Goal: Task Accomplishment & Management: Complete application form

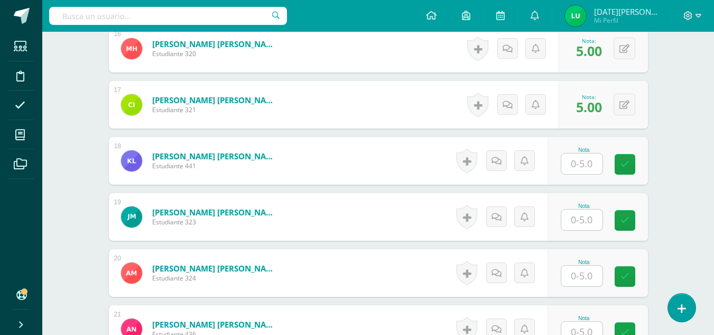
scroll to position [1183, 0]
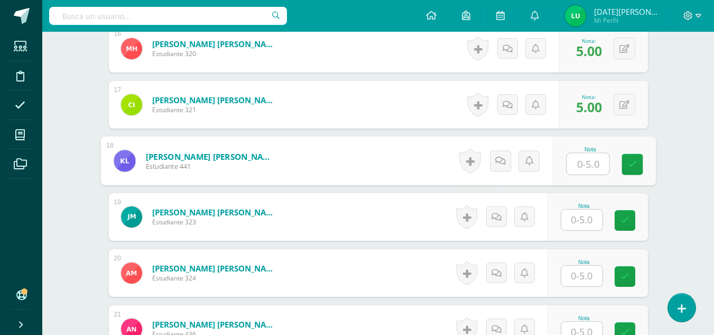
click at [595, 159] on input "text" at bounding box center [588, 163] width 42 height 21
type input "5"
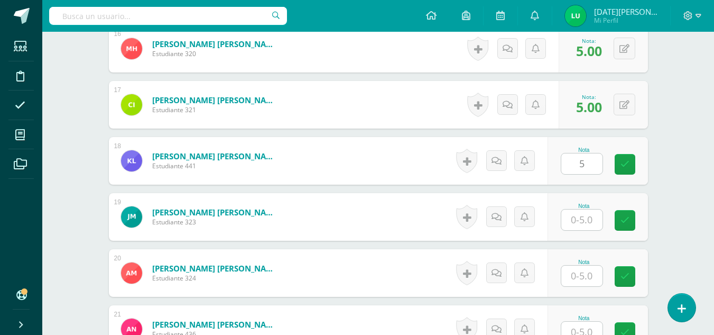
click at [639, 176] on div "Nota 5" at bounding box center [598, 161] width 100 height 48
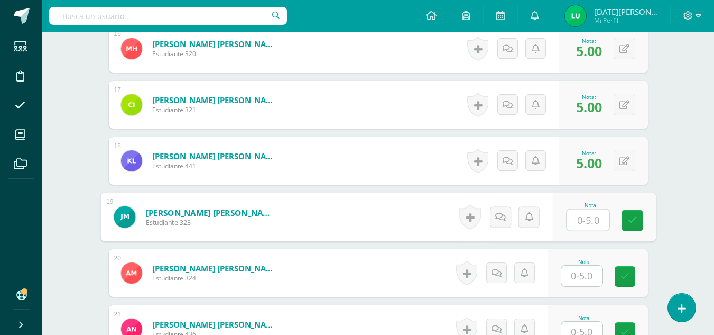
click at [585, 226] on input "text" at bounding box center [588, 219] width 42 height 21
type input "0"
click at [625, 223] on link at bounding box center [632, 220] width 21 height 21
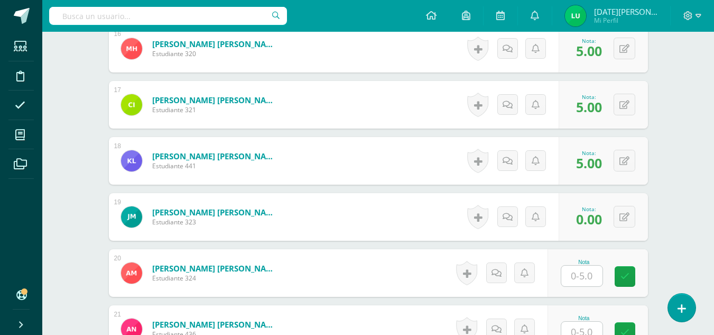
click at [575, 276] on input "text" at bounding box center [582, 275] width 41 height 21
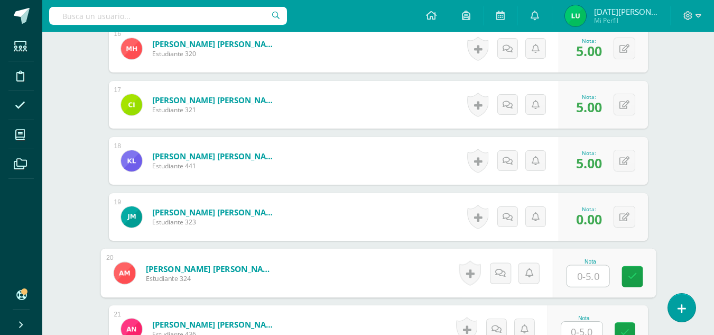
type input "5"
click at [627, 275] on link at bounding box center [632, 276] width 21 height 21
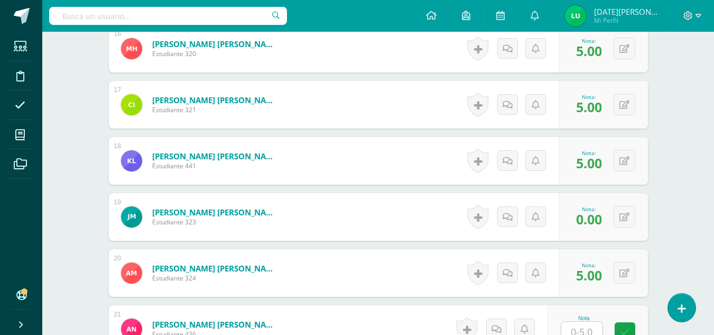
type input "5"
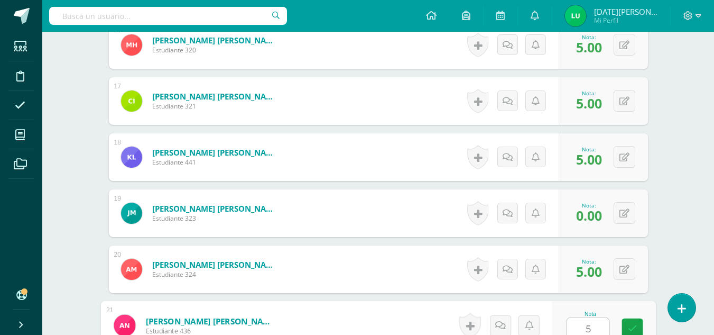
click at [588, 331] on input "5" at bounding box center [588, 328] width 42 height 21
click at [629, 328] on icon at bounding box center [633, 328] width 10 height 9
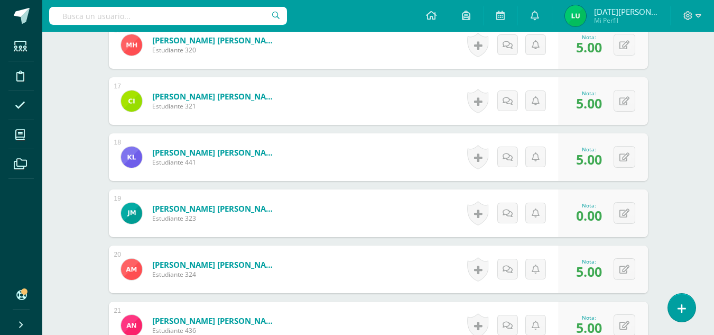
drag, startPoint x: 708, startPoint y: 214, endPoint x: 710, endPoint y: 232, distance: 18.1
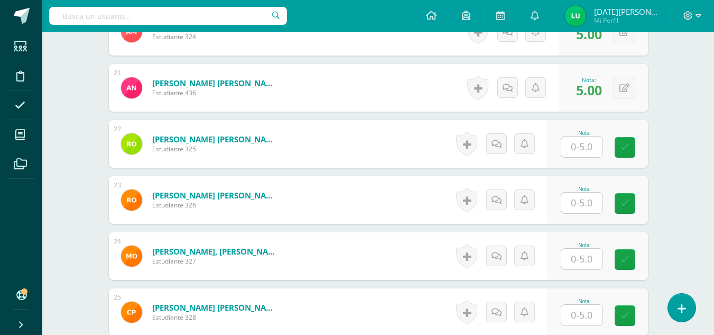
scroll to position [1432, 0]
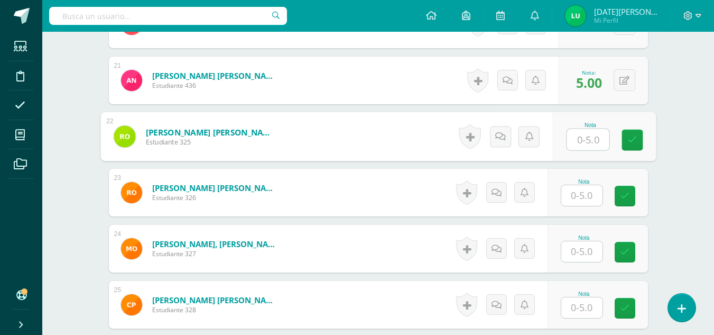
click at [589, 143] on input "text" at bounding box center [588, 139] width 42 height 21
type input "5"
click at [625, 150] on link at bounding box center [632, 140] width 21 height 21
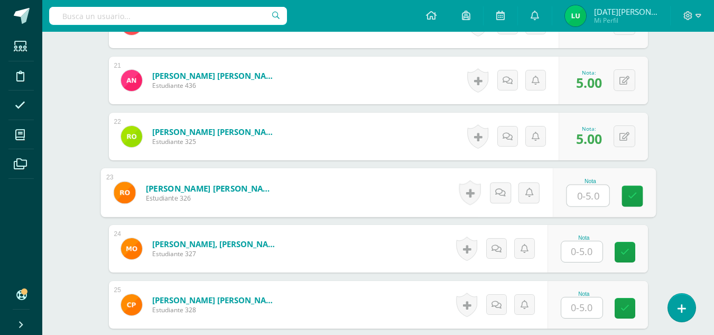
click at [570, 201] on input "text" at bounding box center [588, 195] width 42 height 21
click at [626, 195] on link at bounding box center [632, 196] width 21 height 21
type input "55"
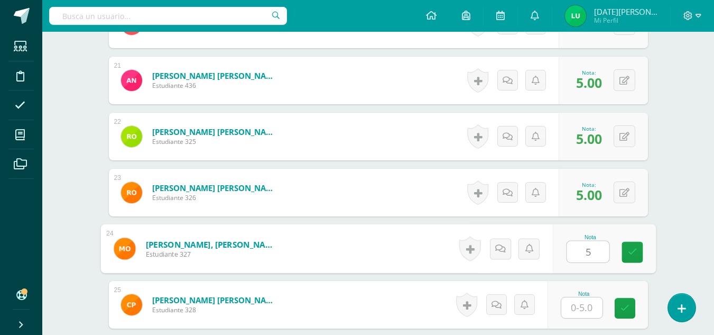
click at [584, 244] on input "5" at bounding box center [588, 251] width 42 height 21
type input "5"
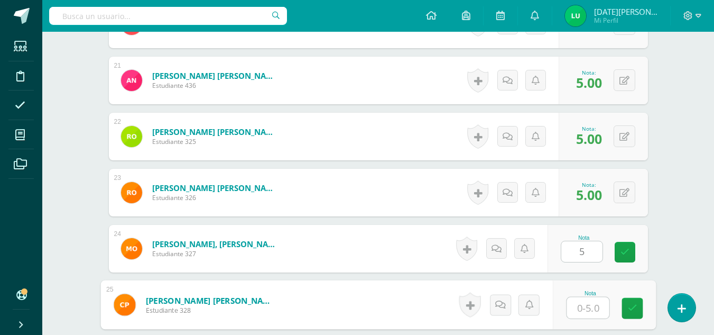
click at [574, 303] on input "text" at bounding box center [588, 307] width 42 height 21
type input "5"
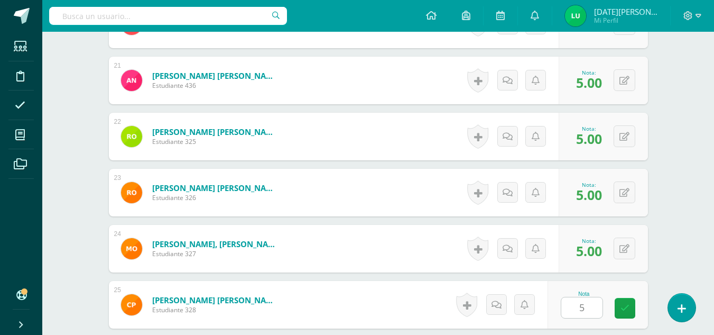
drag, startPoint x: 715, startPoint y: 243, endPoint x: 721, endPoint y: 259, distance: 16.9
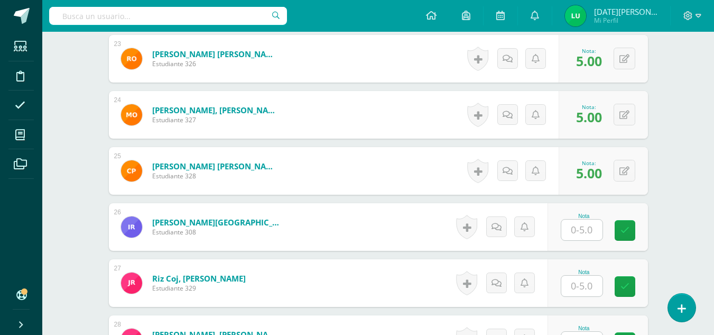
scroll to position [1617, 0]
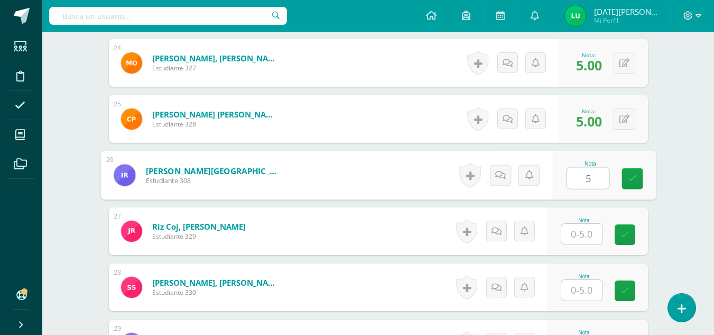
click at [576, 171] on input "5" at bounding box center [588, 178] width 42 height 21
type input "5"
click at [583, 224] on input "text" at bounding box center [582, 234] width 41 height 21
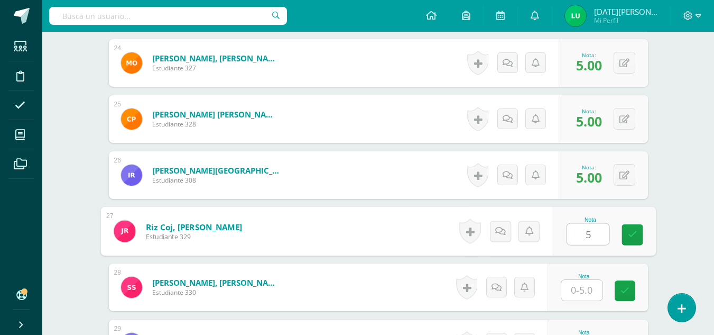
type input "5"
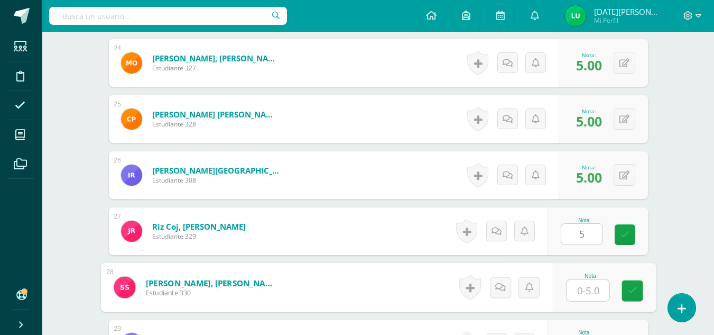
click at [590, 287] on input "text" at bounding box center [588, 290] width 42 height 21
type input "5"
click at [625, 293] on link at bounding box center [632, 290] width 21 height 21
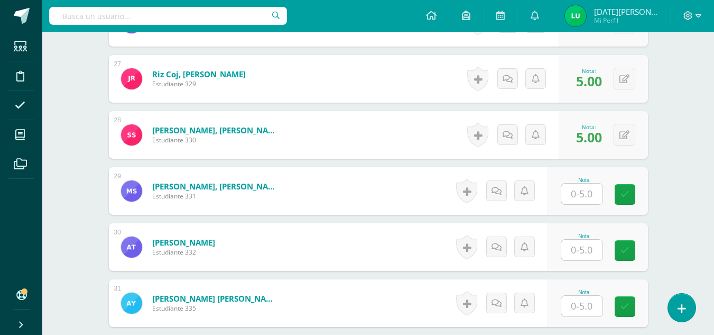
scroll to position [1799, 0]
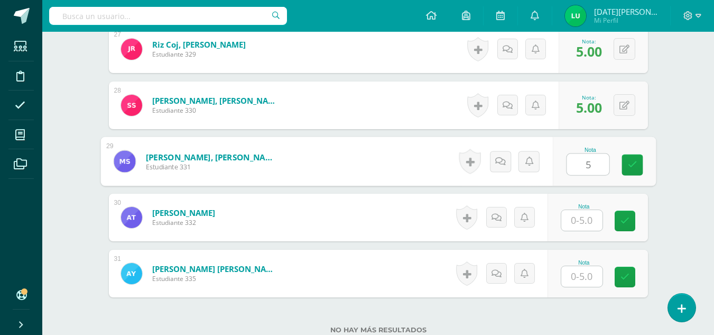
click at [576, 173] on input "5" at bounding box center [588, 164] width 42 height 21
type input "5"
click at [581, 227] on input "text" at bounding box center [582, 220] width 41 height 21
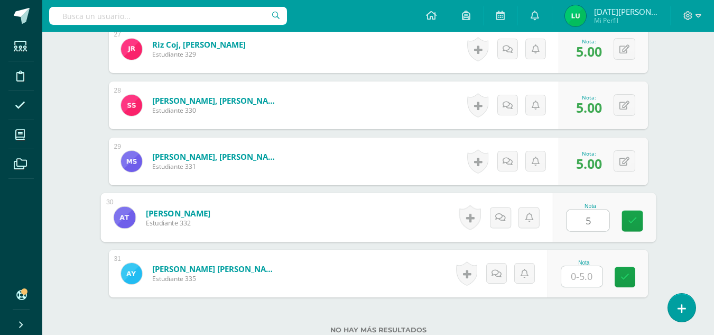
type input "5"
click at [597, 263] on div "Nota" at bounding box center [584, 263] width 47 height 6
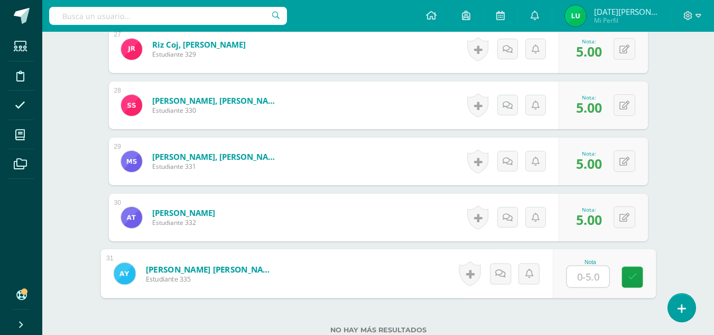
click at [590, 278] on input "text" at bounding box center [588, 276] width 42 height 21
type input "5"
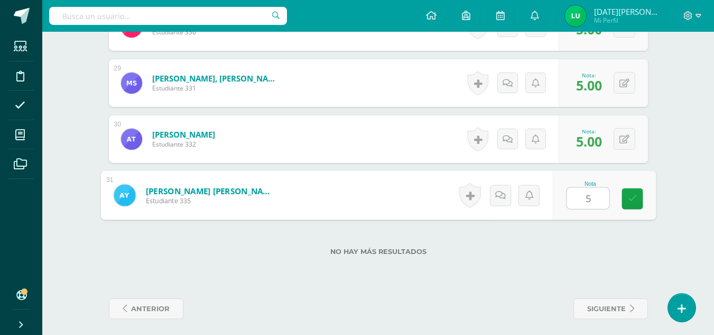
scroll to position [1883, 0]
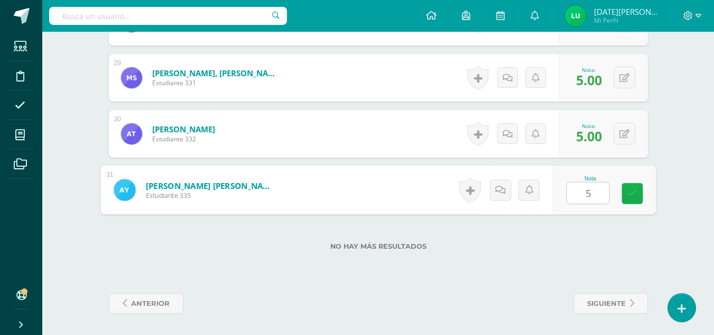
click at [634, 196] on icon at bounding box center [633, 193] width 10 height 9
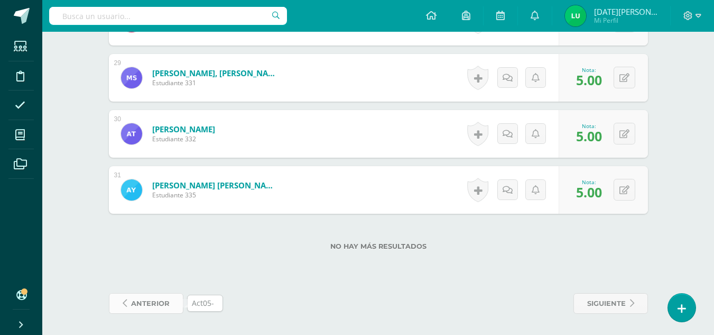
click at [148, 307] on span "anterior" at bounding box center [150, 303] width 39 height 20
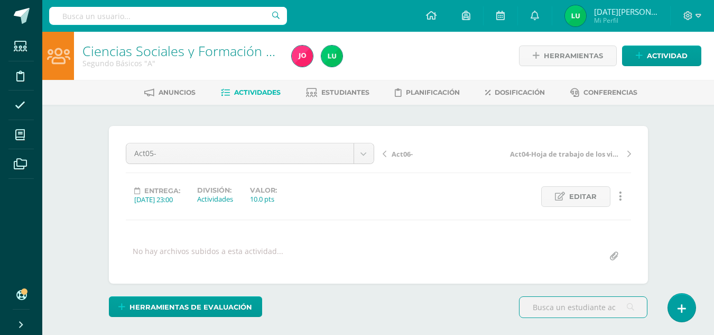
scroll to position [1, 0]
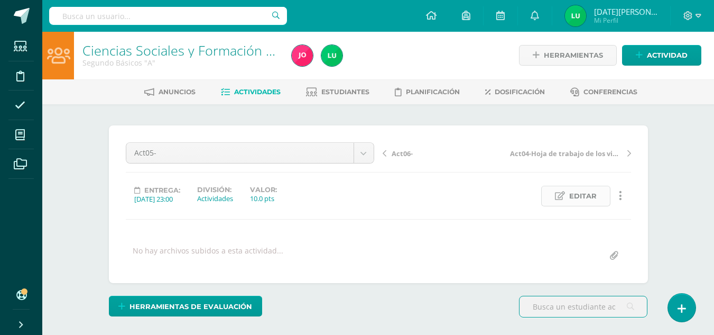
click at [575, 201] on span "Editar" at bounding box center [582, 196] width 27 height 20
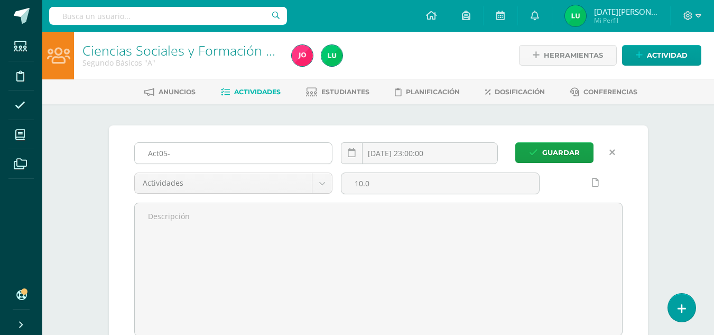
click at [229, 153] on input "Act05-" at bounding box center [234, 153] width 198 height 21
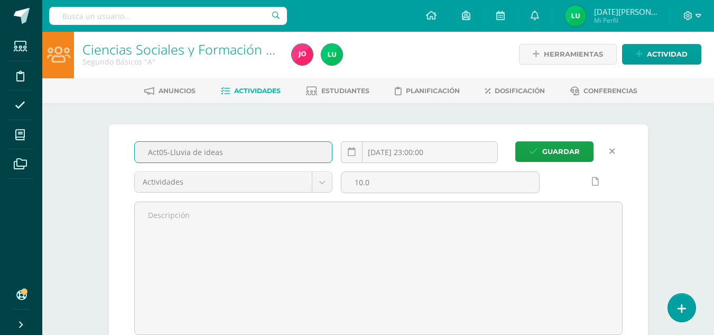
scroll to position [2, 0]
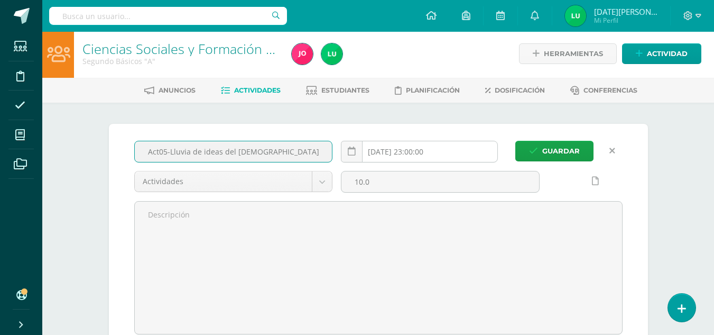
type input "Act05-Lluvia de ideas del [DEMOGRAPHIC_DATA]"
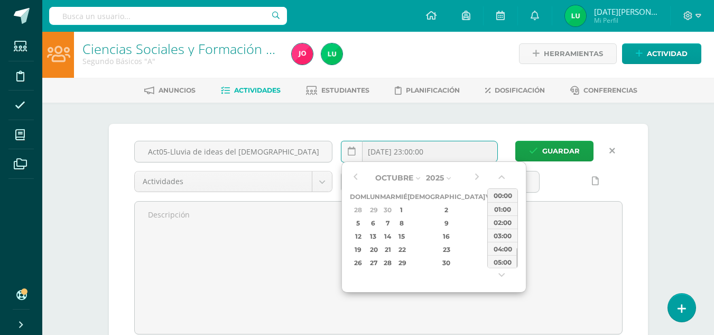
click at [421, 159] on input "[DATE] 23:00:00" at bounding box center [420, 151] width 156 height 21
click at [499, 210] on div "4" at bounding box center [504, 210] width 11 height 12
type input "[DATE] 23:00"
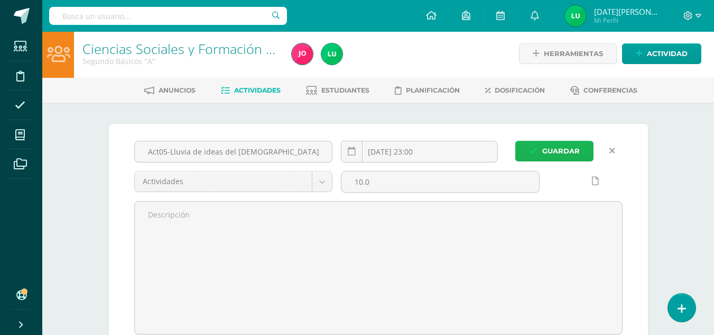
click at [551, 154] on span "Guardar" at bounding box center [561, 151] width 38 height 20
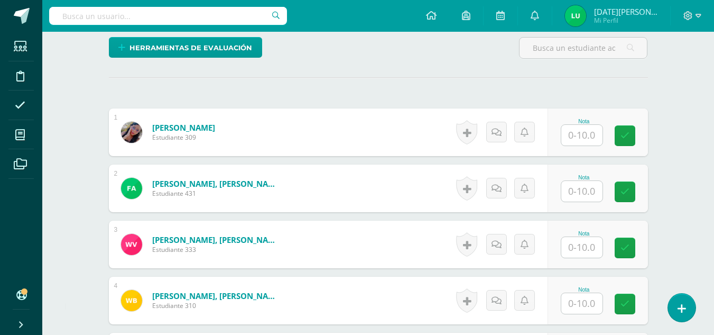
scroll to position [261, 0]
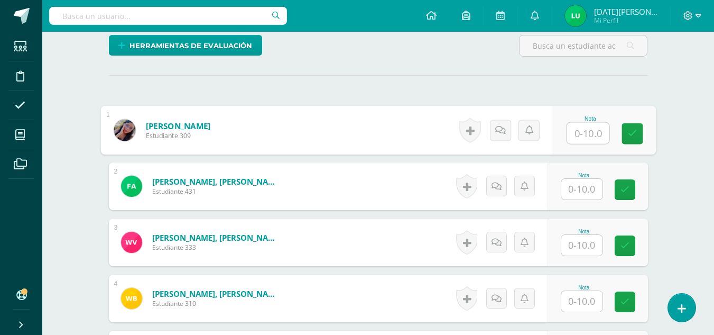
click at [591, 133] on input "text" at bounding box center [588, 133] width 42 height 21
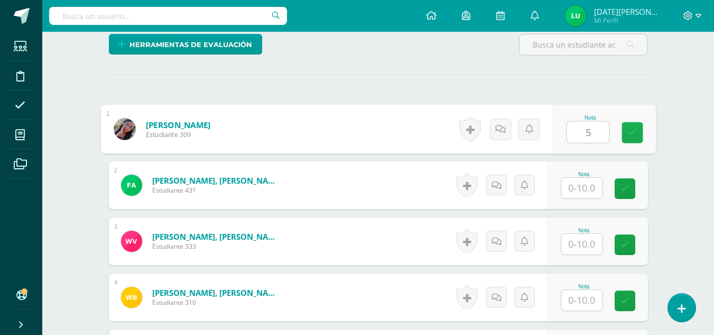
scroll to position [263, 0]
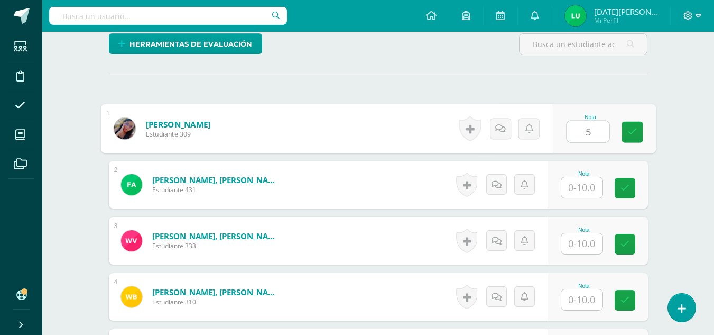
type input "5"
click at [584, 192] on input "5" at bounding box center [582, 187] width 41 height 21
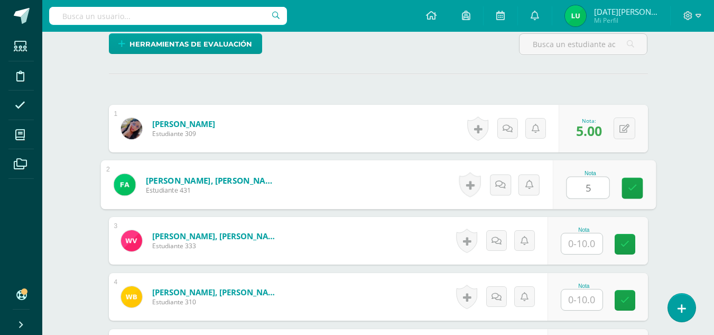
type input "5"
click at [573, 245] on input "text" at bounding box center [582, 243] width 41 height 21
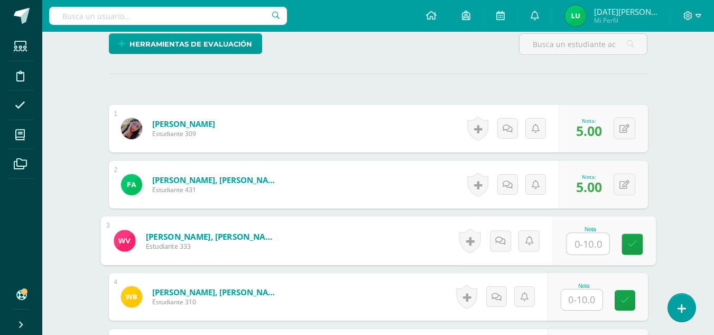
click at [573, 245] on input "text" at bounding box center [588, 243] width 42 height 21
type input "5"
click at [631, 251] on link at bounding box center [632, 244] width 21 height 21
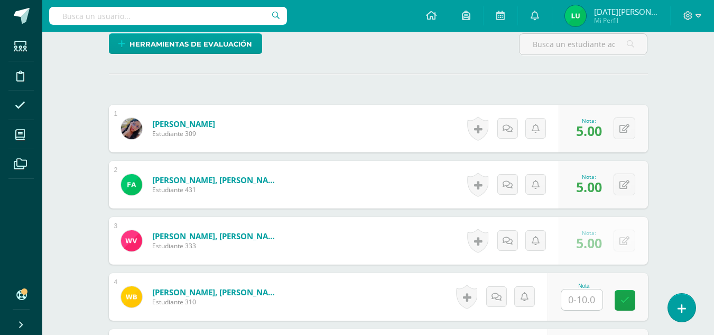
click at [574, 301] on input "text" at bounding box center [582, 299] width 41 height 21
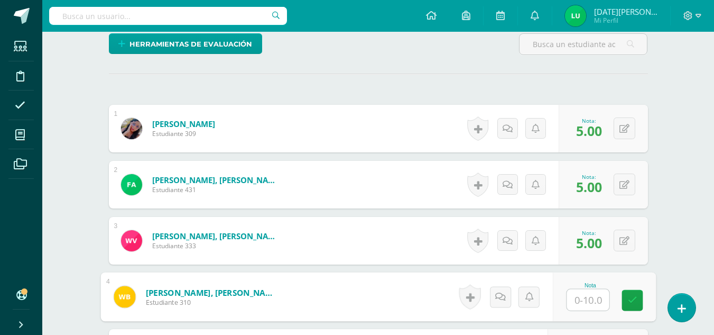
type input "4"
click at [632, 293] on link at bounding box center [632, 300] width 21 height 21
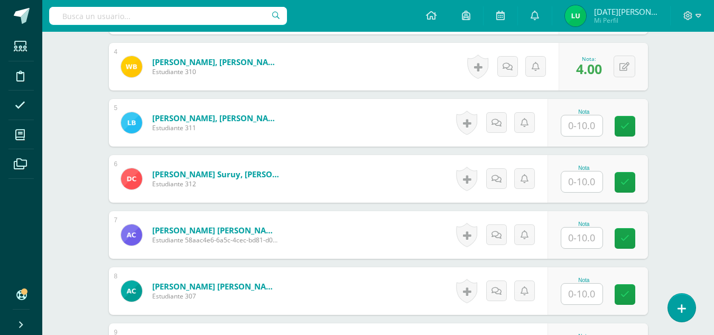
scroll to position [504, 0]
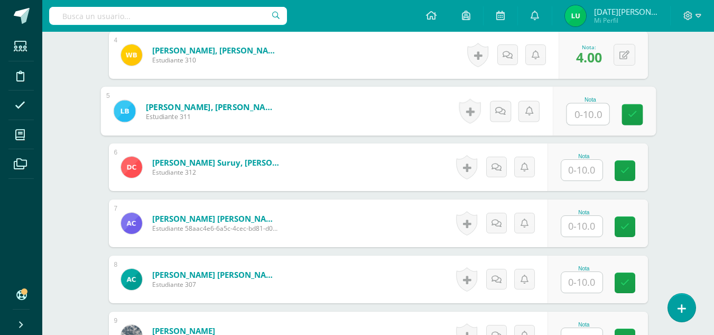
click at [585, 109] on input "text" at bounding box center [588, 114] width 42 height 21
type input "0"
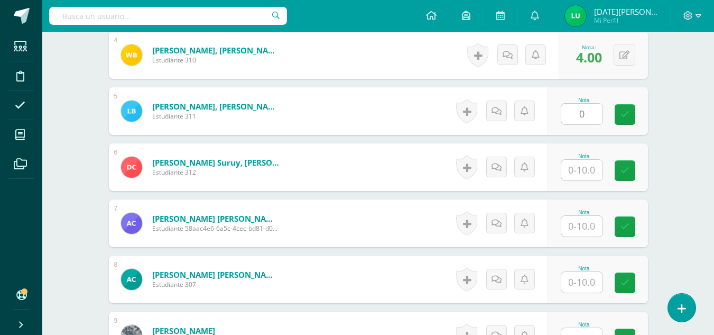
click at [638, 126] on div "Nota 0" at bounding box center [598, 111] width 100 height 48
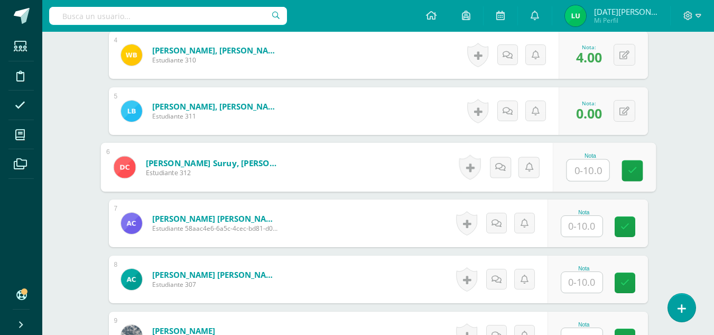
click at [585, 175] on input "text" at bounding box center [588, 170] width 42 height 21
type input "5"
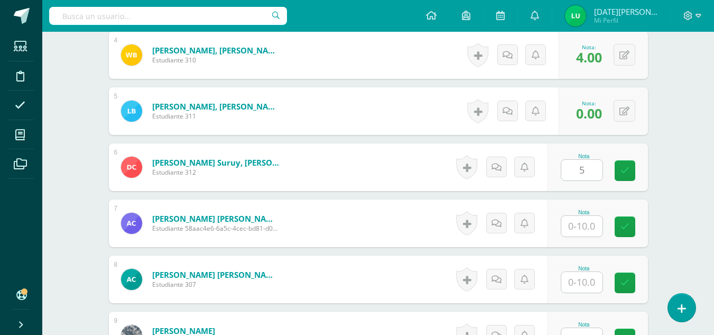
click at [586, 215] on div at bounding box center [582, 226] width 42 height 22
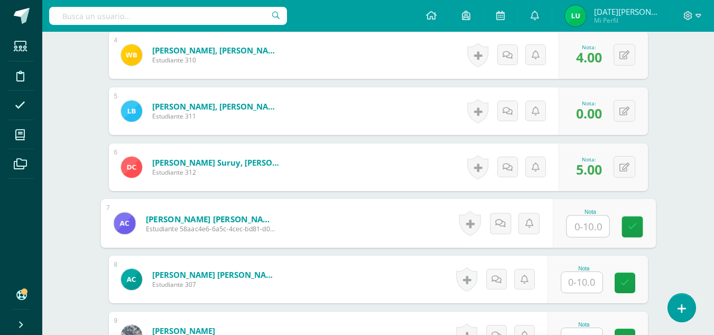
click at [592, 220] on input "text" at bounding box center [588, 226] width 42 height 21
type input "5"
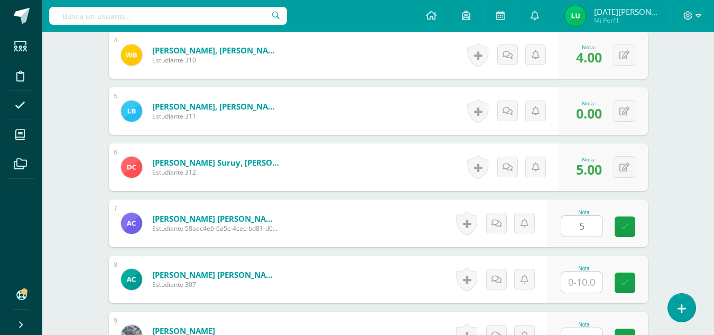
click at [638, 239] on div "Nota 5" at bounding box center [598, 223] width 100 height 48
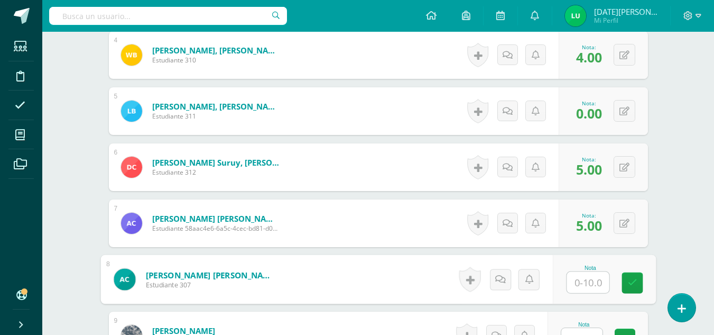
type input "5"
click at [583, 287] on input "5" at bounding box center [588, 282] width 42 height 21
click at [637, 282] on link at bounding box center [632, 282] width 21 height 21
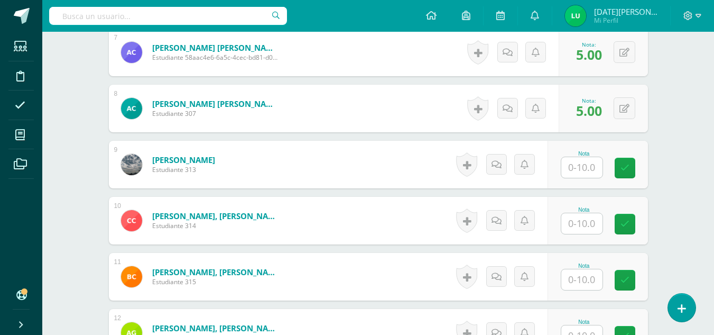
scroll to position [671, 0]
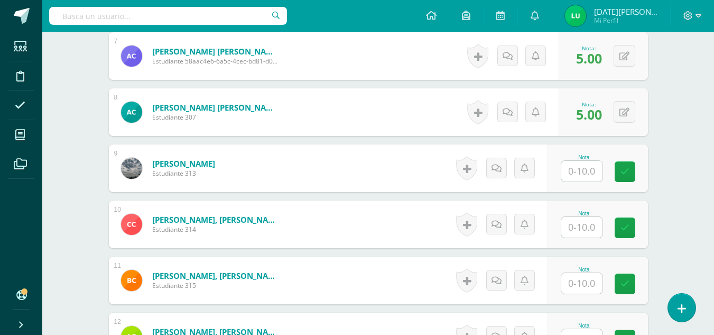
click at [593, 169] on input "text" at bounding box center [582, 171] width 41 height 21
type input "5"
click at [631, 175] on icon at bounding box center [633, 171] width 10 height 9
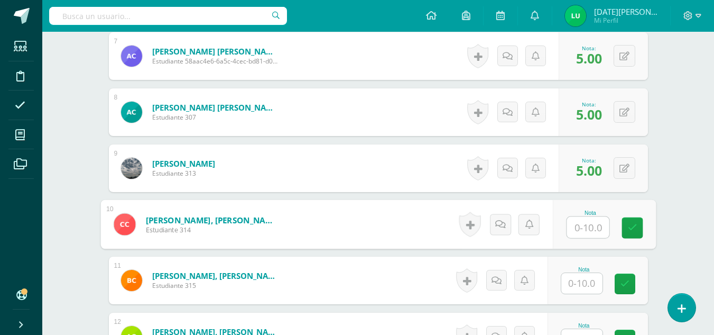
click at [597, 227] on input "text" at bounding box center [588, 227] width 42 height 21
type input "5"
click at [624, 225] on link at bounding box center [632, 227] width 21 height 21
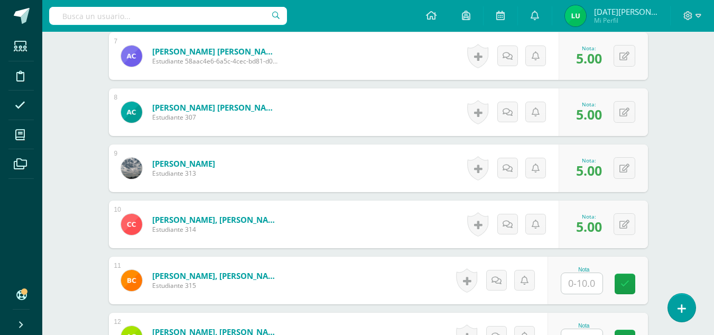
click at [585, 272] on div at bounding box center [582, 283] width 42 height 22
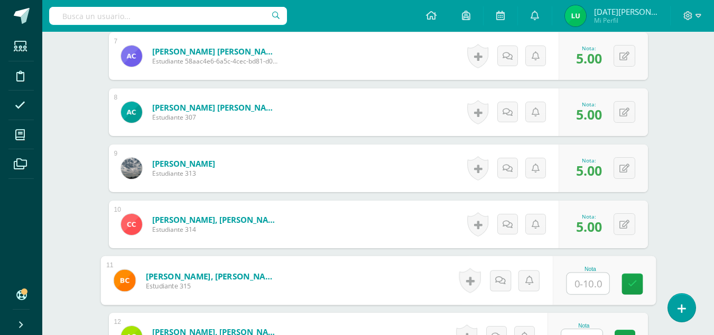
click at [581, 277] on input "text" at bounding box center [588, 283] width 42 height 21
type input "5"
click at [625, 286] on link at bounding box center [632, 283] width 21 height 21
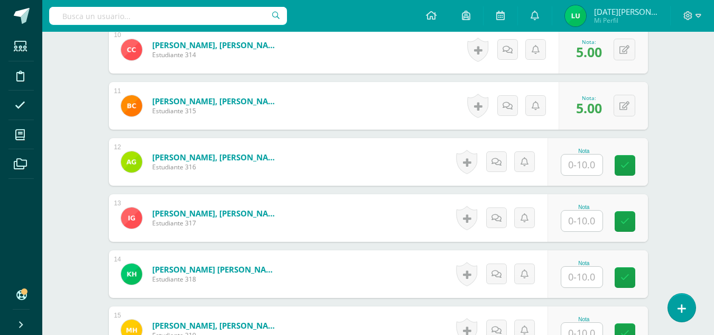
scroll to position [850, 0]
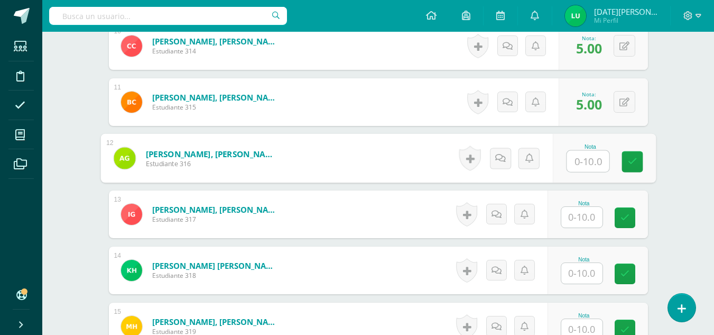
click at [595, 153] on input "text" at bounding box center [588, 161] width 42 height 21
type input "4"
click at [622, 157] on link at bounding box center [632, 161] width 21 height 21
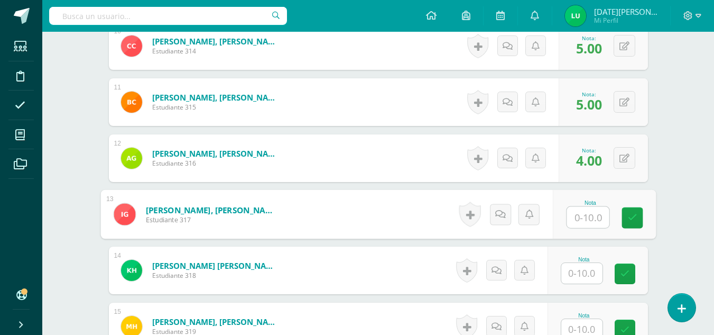
click at [600, 213] on input "text" at bounding box center [588, 217] width 42 height 21
type input "4"
type input "5"
click at [621, 220] on div "Nota 5" at bounding box center [604, 214] width 103 height 49
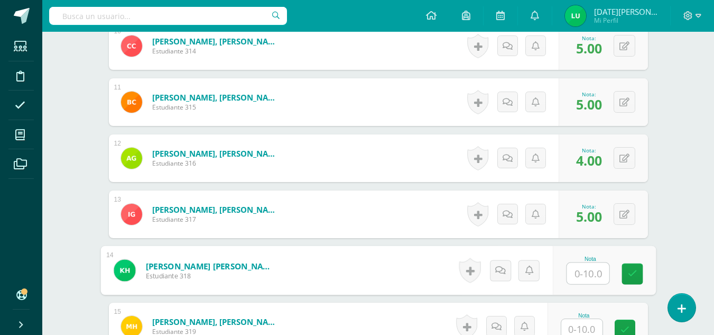
click at [585, 274] on input "text" at bounding box center [588, 273] width 42 height 21
type input "5"
click at [623, 273] on link at bounding box center [632, 273] width 21 height 21
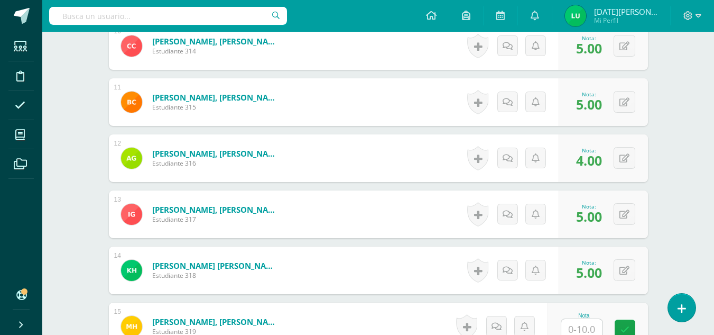
click at [586, 317] on div "Nota" at bounding box center [584, 315] width 47 height 6
click at [586, 329] on input "text" at bounding box center [588, 329] width 42 height 21
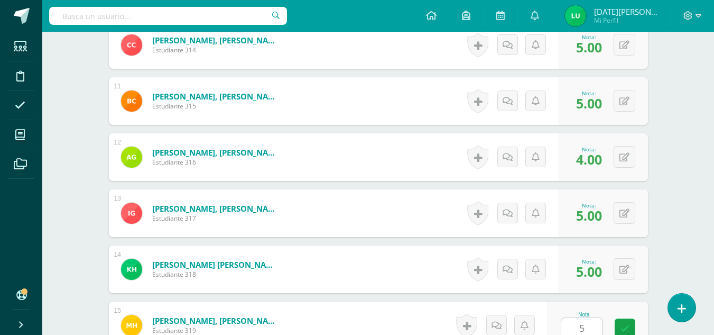
click at [636, 315] on div "Nota 5" at bounding box center [598, 325] width 100 height 48
type input "5.00"
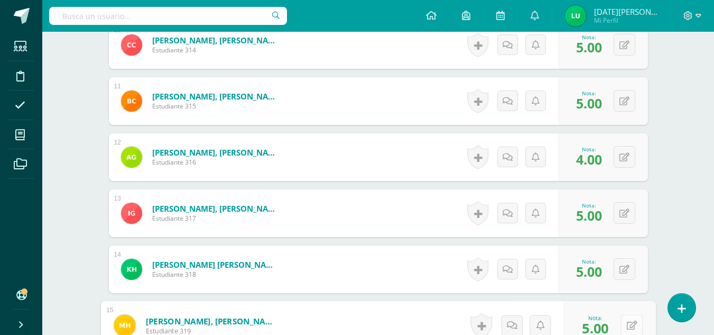
click at [633, 334] on button at bounding box center [632, 325] width 22 height 22
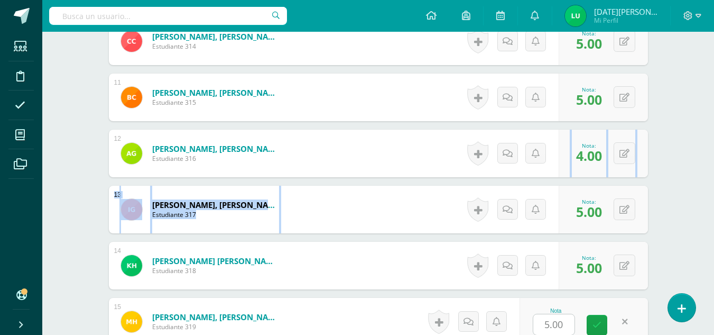
drag, startPoint x: 705, startPoint y: 173, endPoint x: 706, endPoint y: 183, distance: 9.6
click at [706, 183] on div "Ciencias Sociales y Formación Ciudadana Segundo Básicos "A" Herramientas Detall…" at bounding box center [378, 270] width 672 height 2186
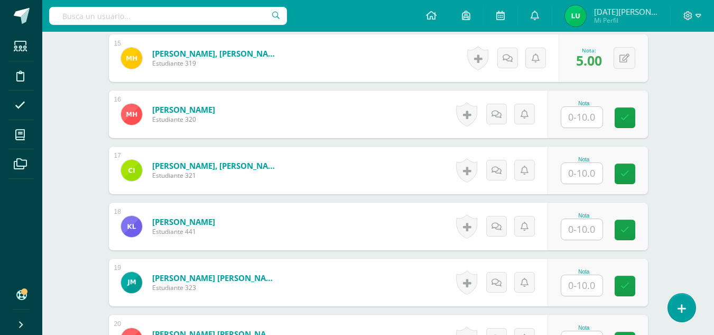
scroll to position [1110, 0]
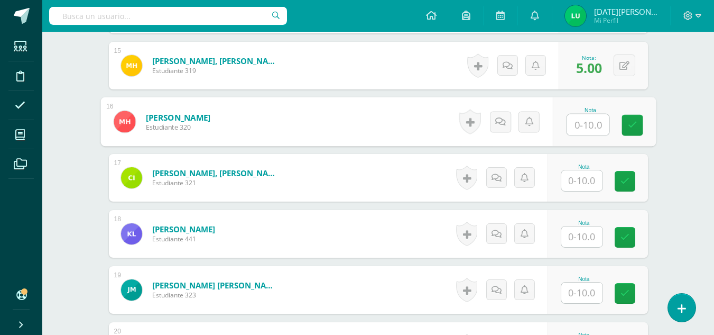
click at [588, 117] on input "text" at bounding box center [588, 124] width 42 height 21
type input "5"
click at [634, 122] on icon at bounding box center [633, 125] width 10 height 9
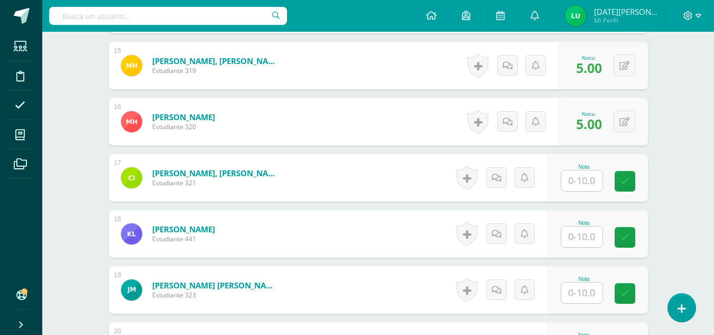
click at [592, 186] on input "text" at bounding box center [582, 180] width 41 height 21
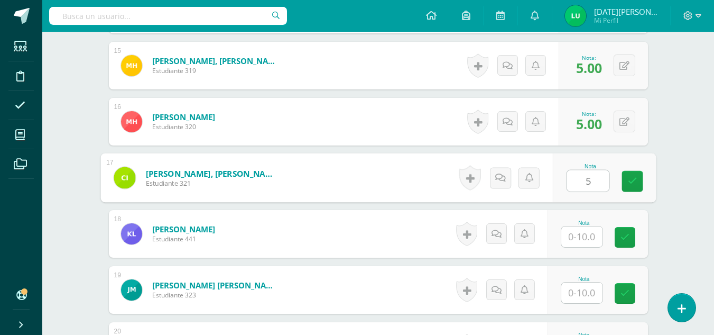
type input "5"
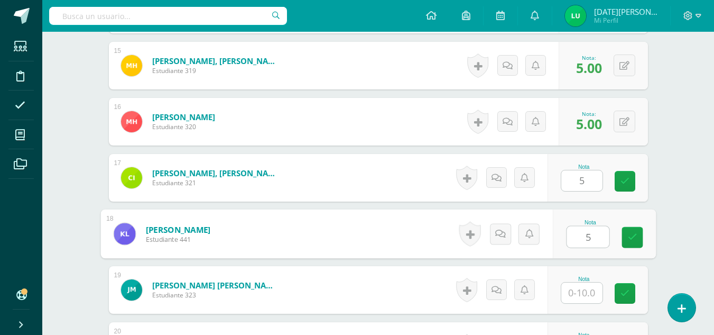
click at [589, 238] on input "5" at bounding box center [588, 236] width 42 height 21
type input "5"
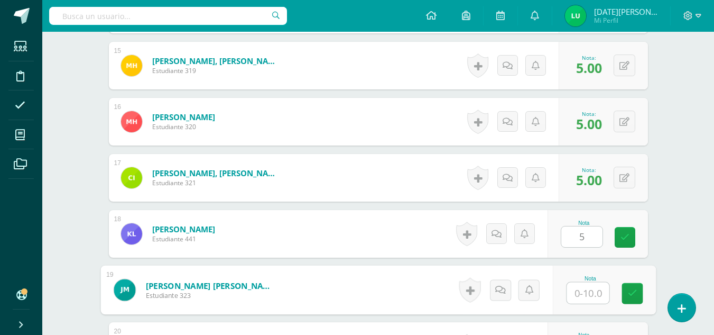
click at [583, 301] on input "text" at bounding box center [588, 292] width 42 height 21
type input "0"
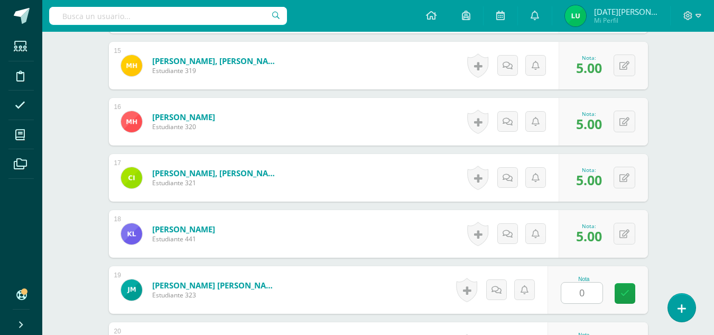
click at [618, 298] on div "Nota 0" at bounding box center [598, 290] width 100 height 48
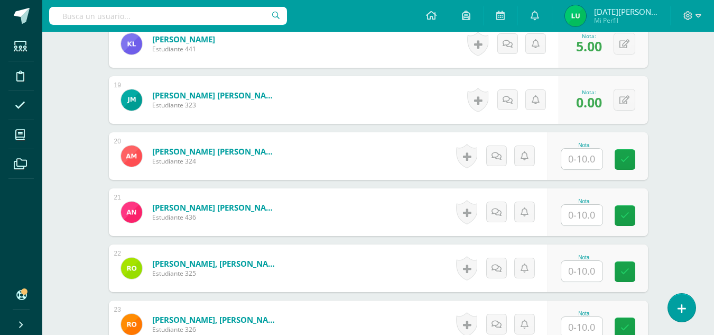
scroll to position [1296, 0]
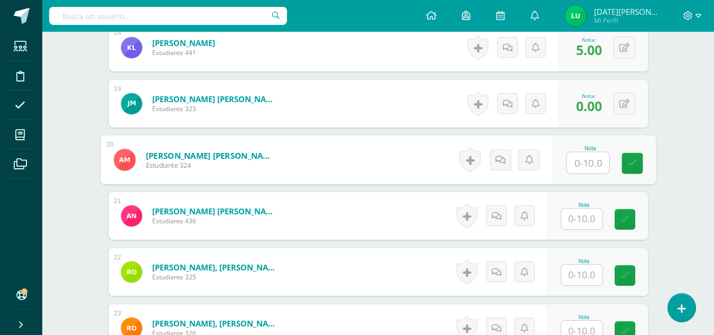
click at [599, 161] on input "text" at bounding box center [588, 162] width 42 height 21
type input "5"
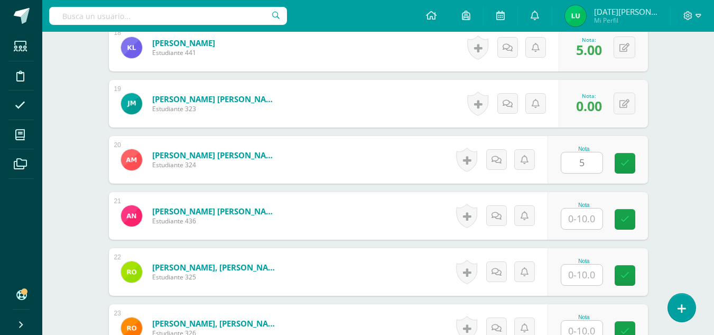
click at [619, 162] on div "Nota 5" at bounding box center [598, 160] width 100 height 48
click at [571, 229] on div "Nota" at bounding box center [598, 216] width 100 height 48
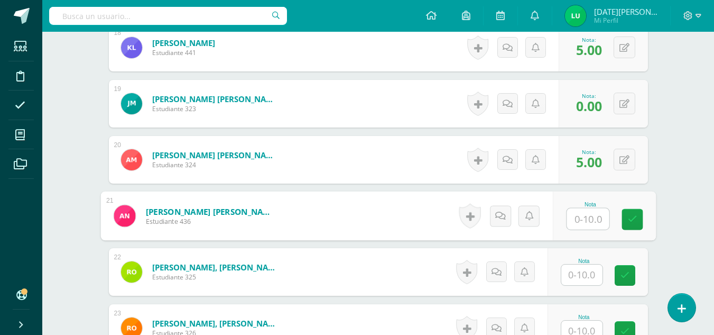
click at [588, 215] on input "text" at bounding box center [588, 218] width 42 height 21
type input "4"
click at [628, 223] on icon at bounding box center [633, 219] width 10 height 9
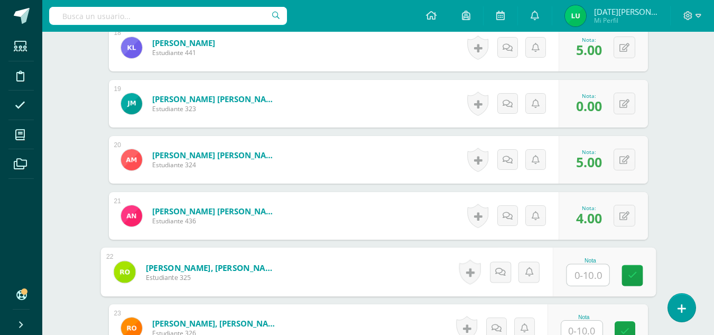
click at [587, 277] on input "text" at bounding box center [588, 274] width 42 height 21
type input "5"
click at [624, 275] on link at bounding box center [632, 275] width 21 height 21
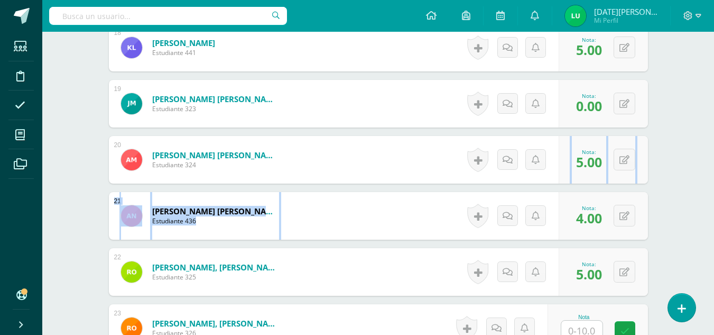
drag, startPoint x: 706, startPoint y: 173, endPoint x: 718, endPoint y: 192, distance: 22.6
drag, startPoint x: 670, startPoint y: 163, endPoint x: 670, endPoint y: 228, distance: 65.0
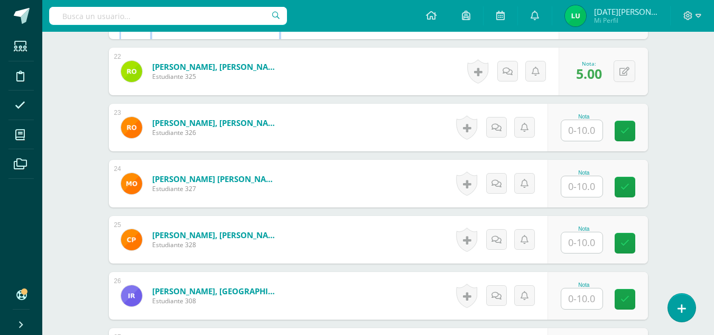
scroll to position [1501, 0]
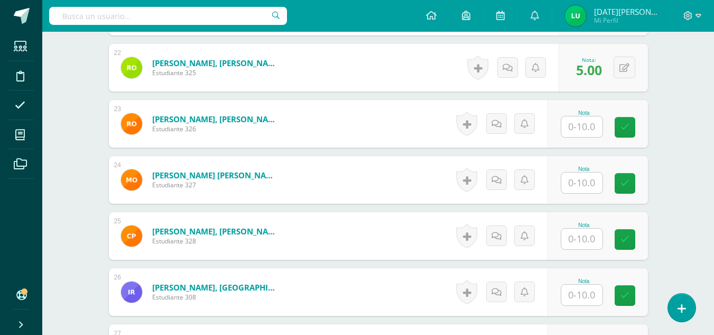
click at [585, 130] on input "text" at bounding box center [582, 126] width 41 height 21
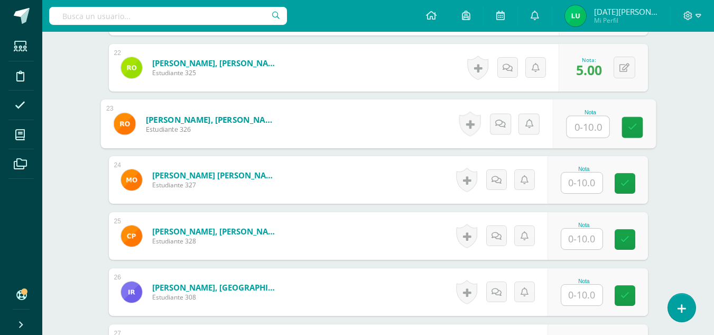
type input "5"
click at [641, 124] on link at bounding box center [632, 127] width 21 height 21
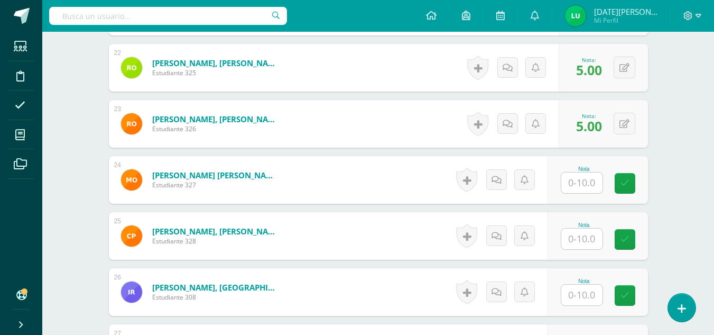
click at [598, 216] on div "Nota" at bounding box center [598, 236] width 100 height 48
click at [583, 180] on input "text" at bounding box center [582, 182] width 41 height 21
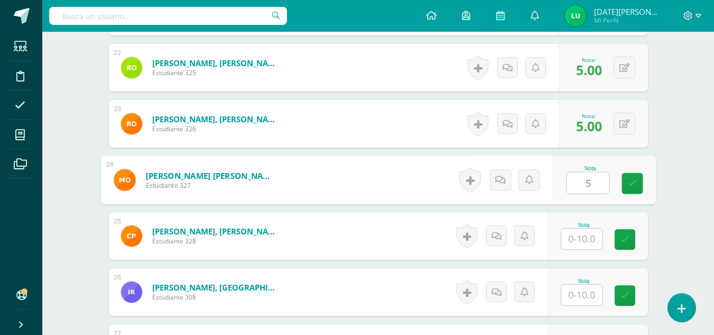
type input "5"
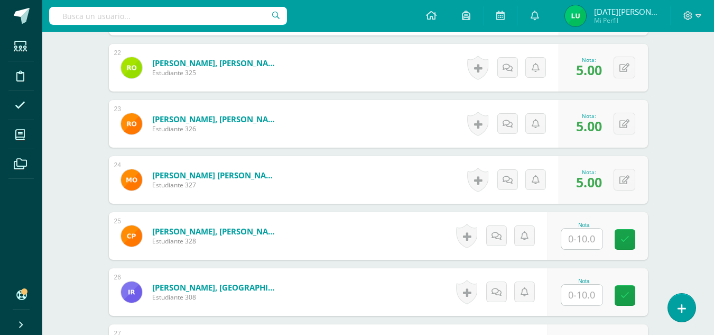
click at [605, 226] on div "Nota" at bounding box center [584, 225] width 47 height 6
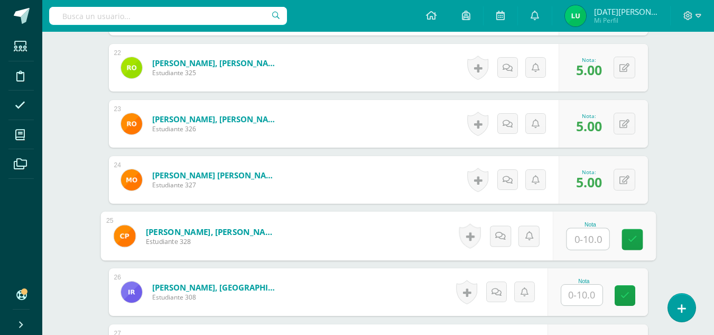
click at [592, 239] on input "text" at bounding box center [588, 238] width 42 height 21
click at [593, 240] on input "4" at bounding box center [588, 238] width 42 height 21
type input "4"
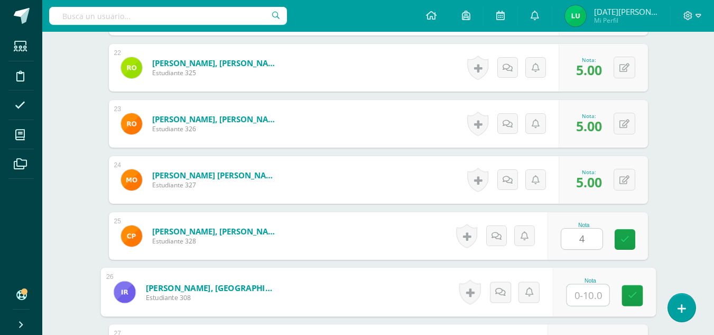
click at [585, 291] on input "text" at bounding box center [588, 294] width 42 height 21
click at [601, 299] on input "5555555555555555555555555555555555555555555555555555555555555555555555555555555…" at bounding box center [588, 294] width 42 height 21
drag, startPoint x: 606, startPoint y: 300, endPoint x: 565, endPoint y: 299, distance: 41.3
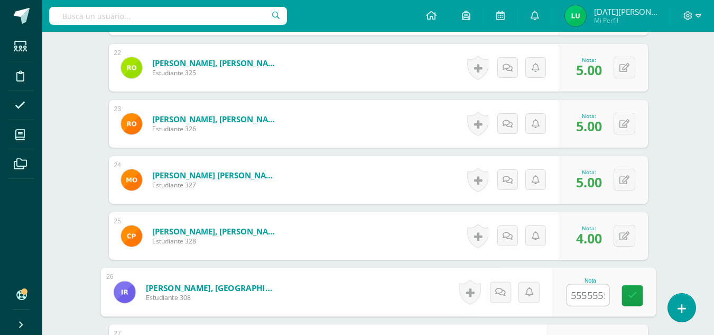
click at [565, 299] on div "Nota 55555555555555555555555555555555555555555555555555555555555555555555555555…" at bounding box center [604, 292] width 103 height 49
drag, startPoint x: 605, startPoint y: 299, endPoint x: 556, endPoint y: 293, distance: 49.6
click at [556, 293] on div "Nota 55555555555555555555555555555555555555555555555555555555555555555555555555…" at bounding box center [604, 292] width 103 height 49
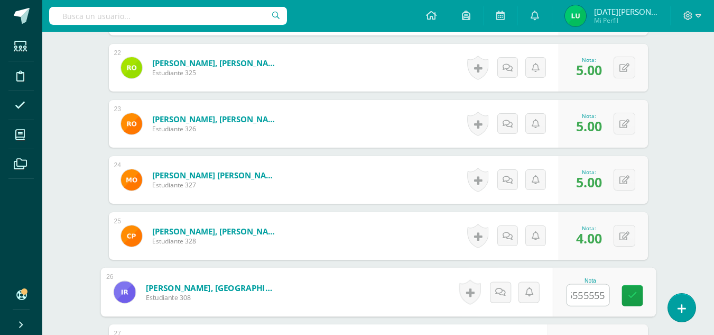
type input "5555555555555555555555555555555555555555555555555555555555555555555555555555555…"
drag, startPoint x: 605, startPoint y: 297, endPoint x: 532, endPoint y: 311, distance: 74.3
click at [532, 311] on form "Reyes Hernandez, Israel Abisaí Estudiante 308 Nota 5555555555555555555555555555…" at bounding box center [378, 292] width 556 height 49
type input "5"
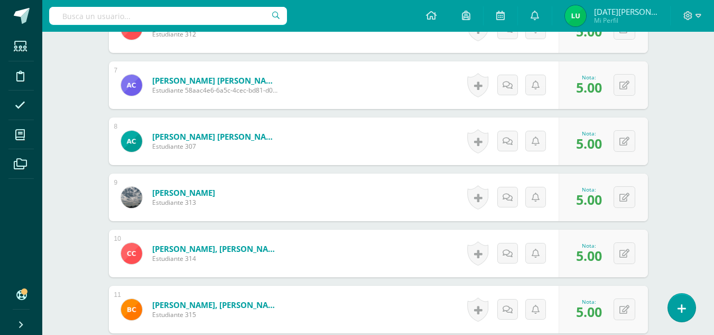
scroll to position [628, 0]
